Goal: Check status: Check status

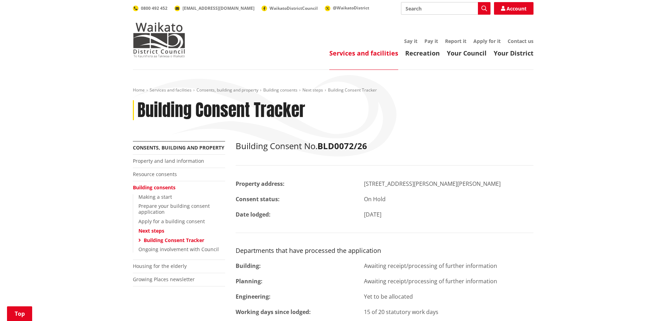
scroll to position [105, 0]
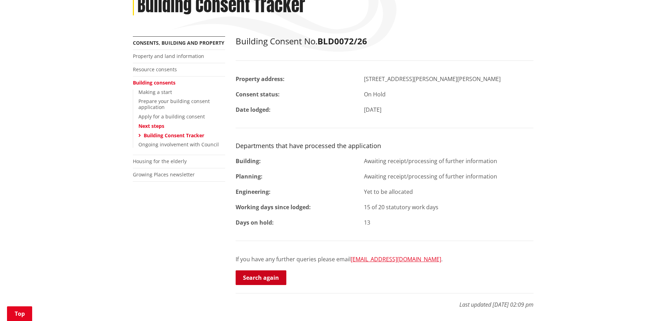
click at [268, 274] on link "Search again" at bounding box center [261, 278] width 51 height 15
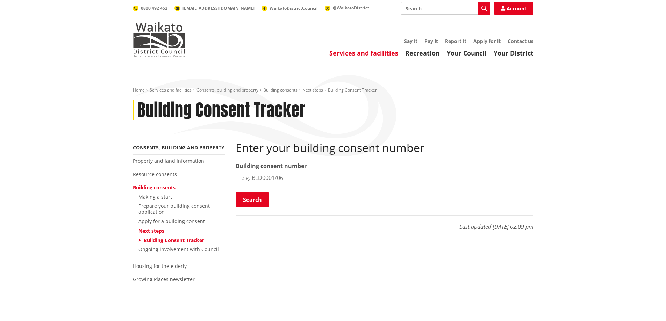
click at [276, 178] on input "search" at bounding box center [385, 177] width 298 height 15
type input "BLD0072/26"
